Goal: Information Seeking & Learning: Learn about a topic

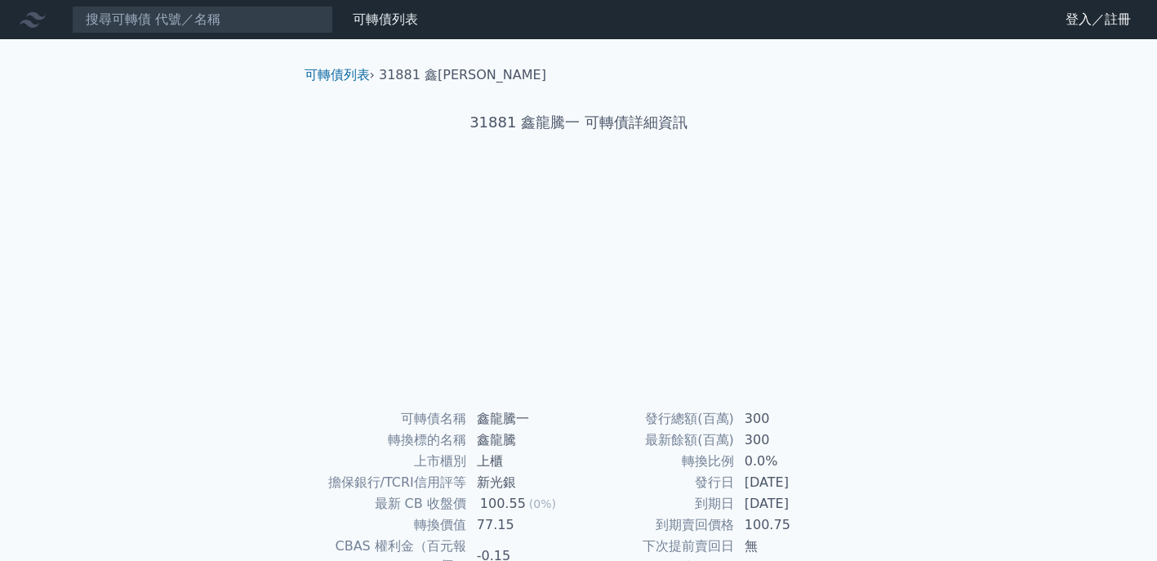
click at [969, 301] on div "可轉債列表 財務數據 可轉債列表 財務數據 登入／註冊 登入／註冊 可轉債列表 › 31881 鑫龍騰一 31881 鑫龍騰一 可轉債詳細資訊 可轉債名稱" at bounding box center [578, 388] width 1157 height 776
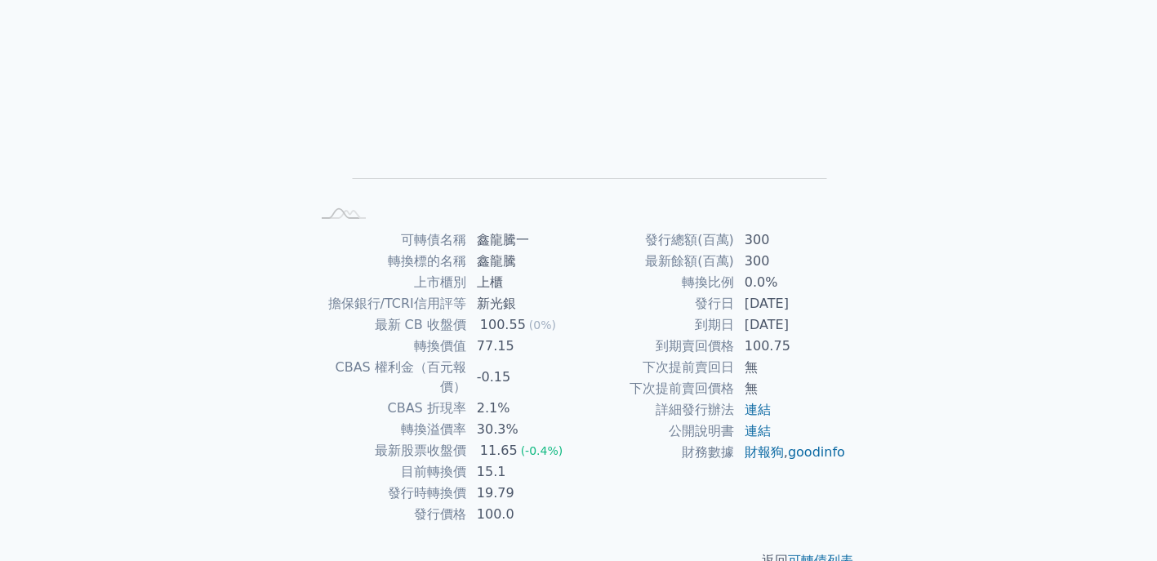
scroll to position [195, 0]
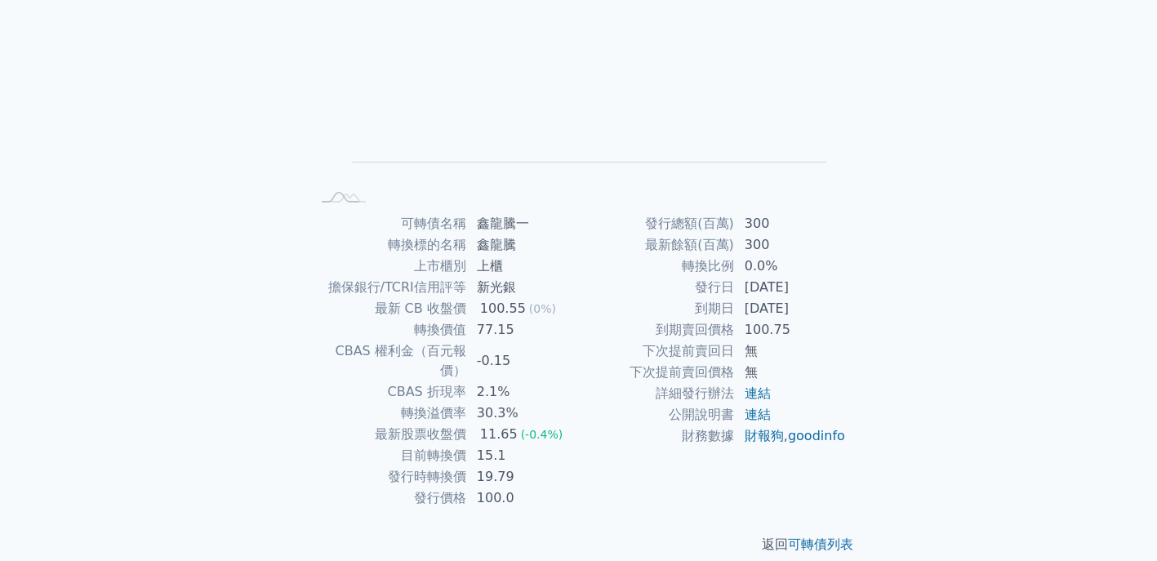
click at [1018, 252] on div "可轉債列表 財務數據 可轉債列表 財務數據 登入／註冊 登入／註冊 可轉債列表 › 31881 鑫龍騰一 31881 鑫龍騰一 可轉債詳細資訊 Zoom Ou…" at bounding box center [578, 193] width 1157 height 776
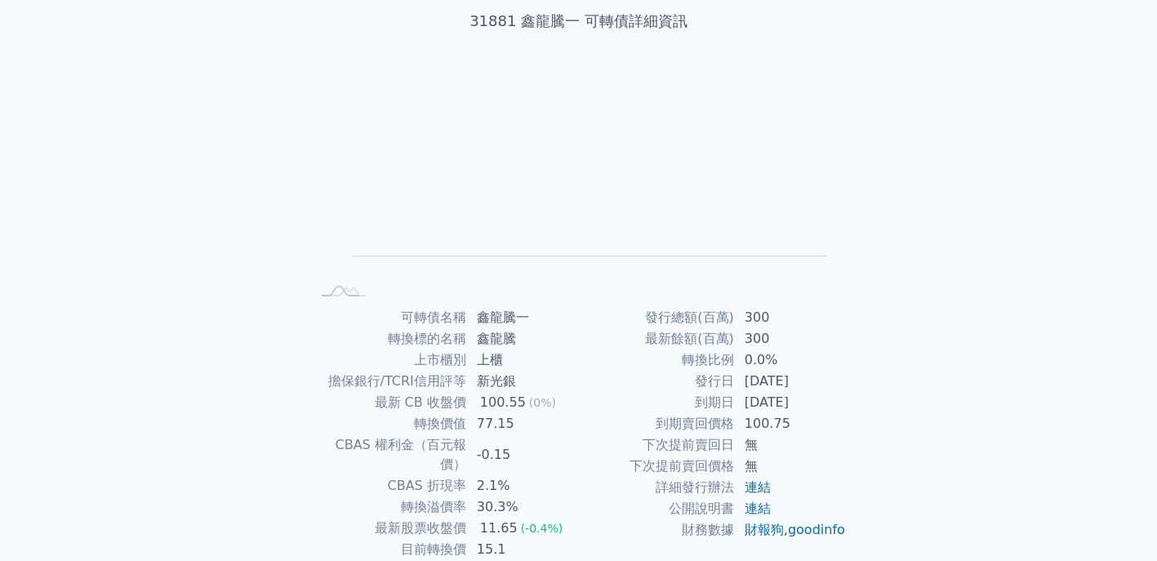
scroll to position [0, 0]
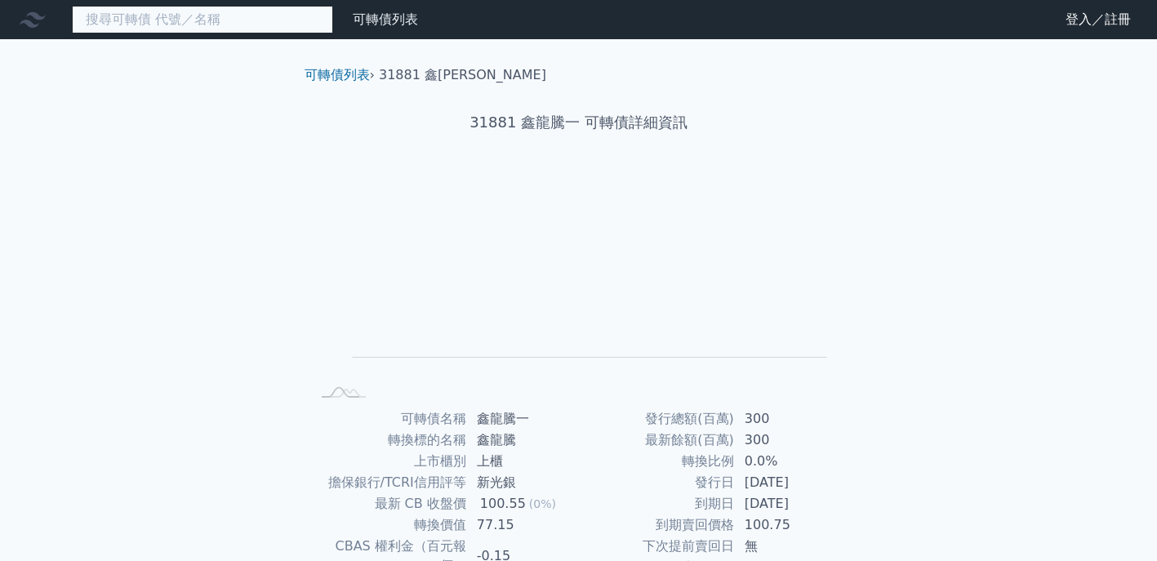
click at [127, 18] on input at bounding box center [202, 20] width 261 height 28
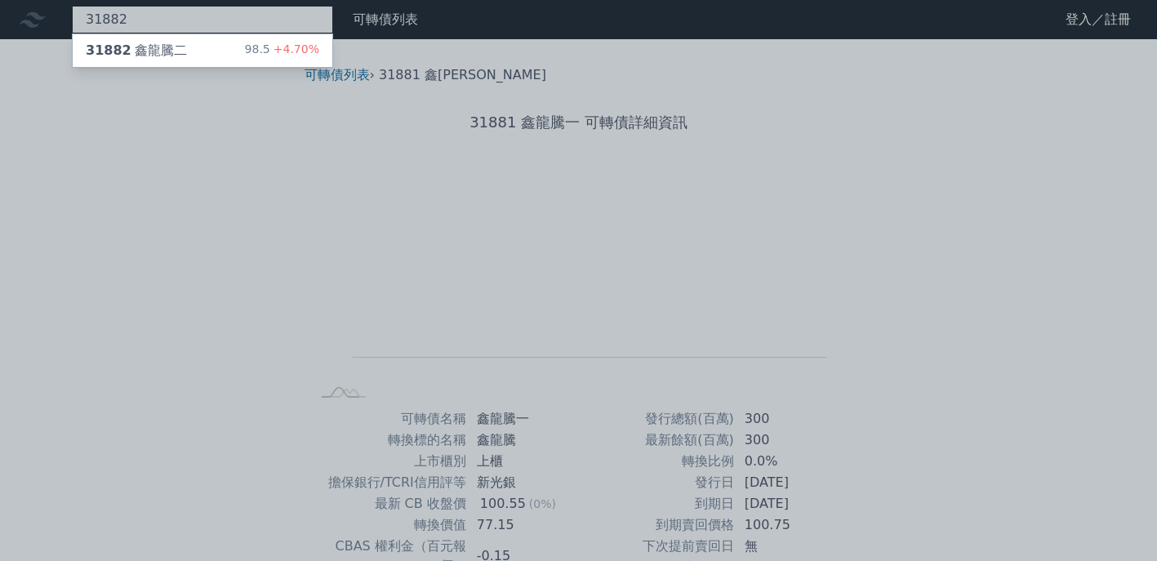
type input "31882"
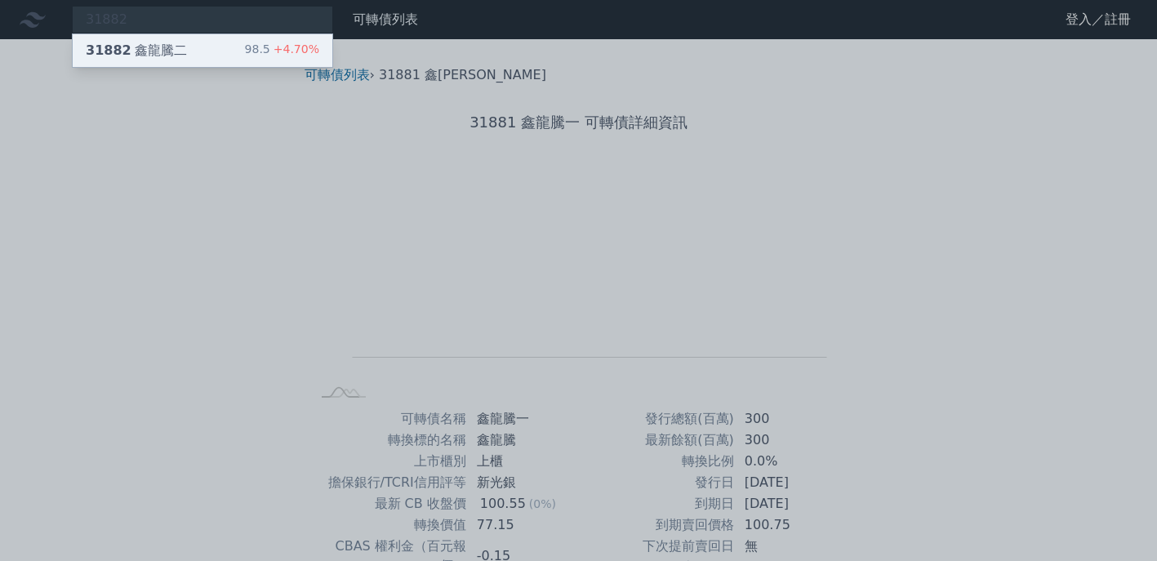
click at [119, 54] on span "31882" at bounding box center [109, 50] width 46 height 16
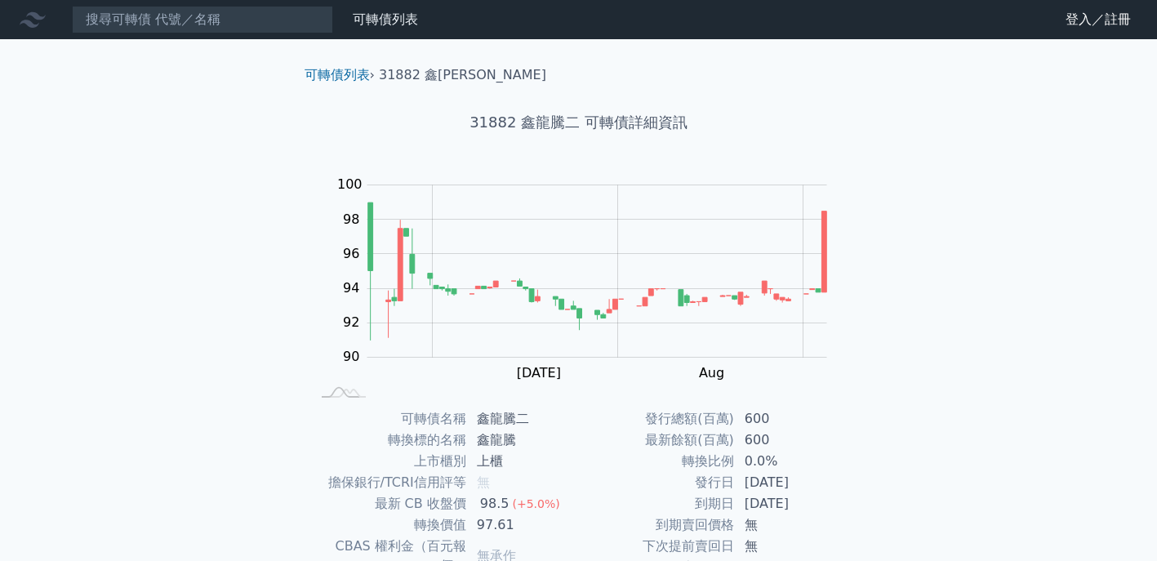
click at [1007, 318] on div "可轉債列表 財務數據 可轉債列表 財務數據 登入／註冊 登入／註冊 可轉債列表 › 31882 鑫龍騰二 31882 鑫龍騰二 可轉債詳細資訊 Zoom Ou…" at bounding box center [578, 388] width 1157 height 776
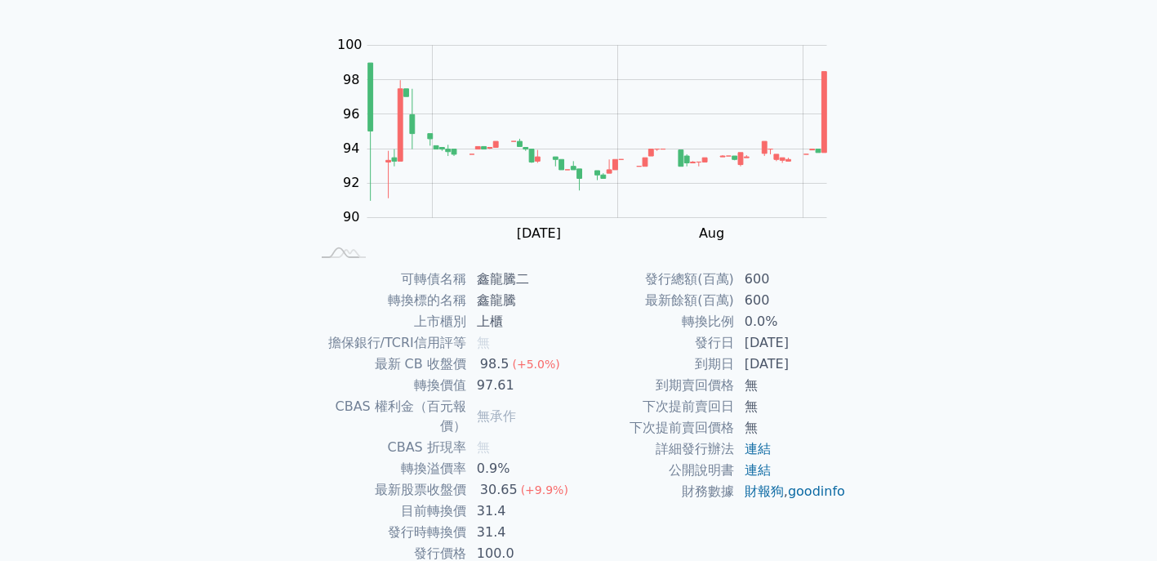
scroll to position [157, 0]
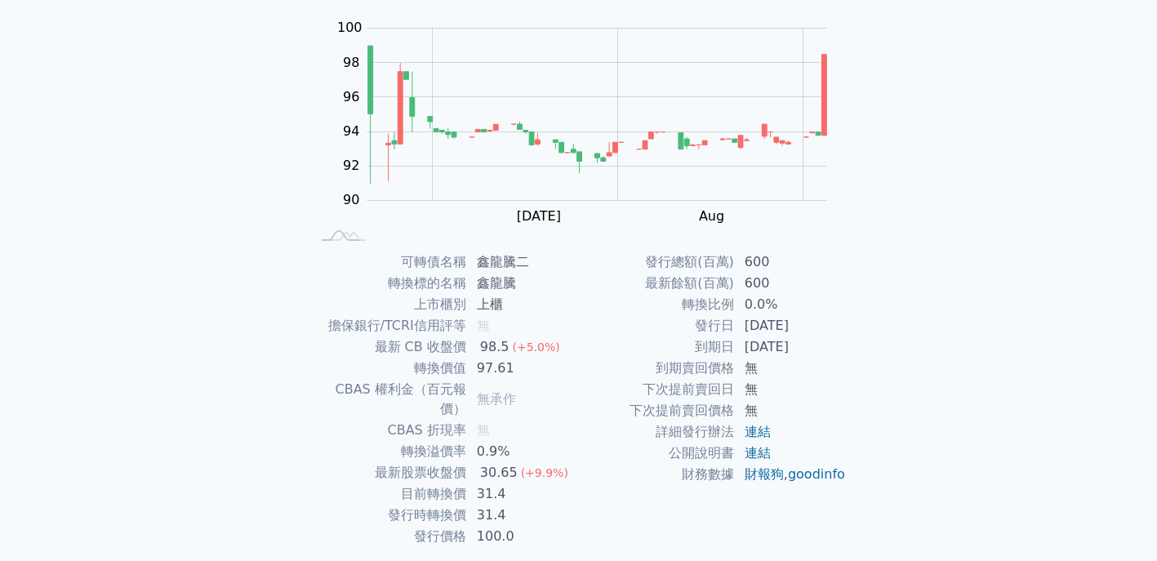
drag, startPoint x: 1004, startPoint y: 349, endPoint x: 1064, endPoint y: 338, distance: 60.5
click at [1005, 349] on div "可轉債列表 財務數據 可轉債列表 財務數據 登入／註冊 登入／註冊 可轉債列表 › 31882 鑫龍騰二 31882 鑫龍騰二 可轉債詳細資訊 Zoom Ou…" at bounding box center [578, 231] width 1157 height 776
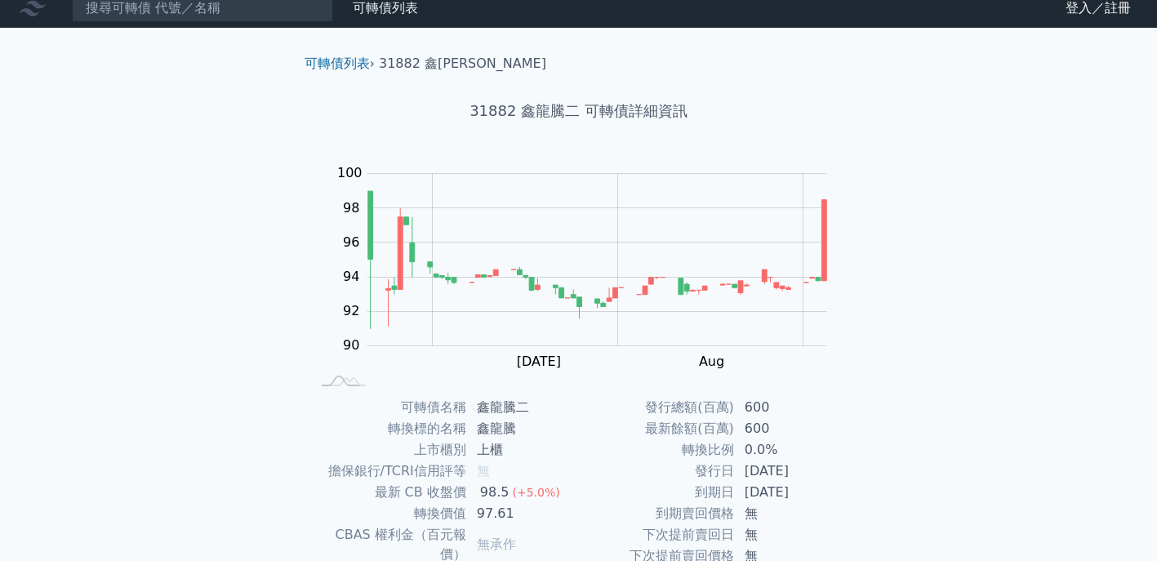
scroll to position [0, 0]
